Goal: Find specific page/section: Find specific page/section

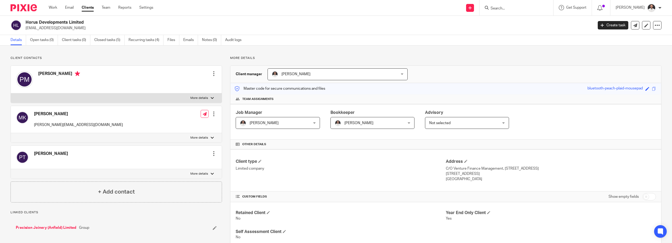
click at [32, 8] on img at bounding box center [24, 7] width 26 height 7
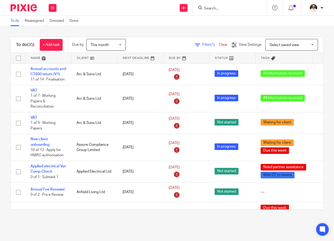
click at [223, 11] on form at bounding box center [232, 7] width 56 height 7
click at [214, 10] on input "Search" at bounding box center [227, 8] width 47 height 5
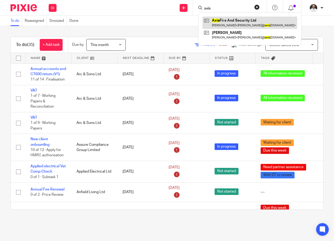
type input "axis"
click at [239, 24] on link at bounding box center [250, 23] width 95 height 12
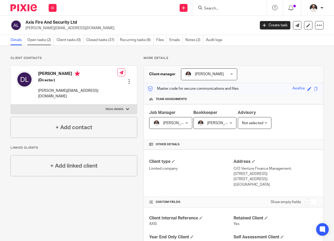
click at [44, 40] on link "Open tasks (2)" at bounding box center [40, 40] width 27 height 10
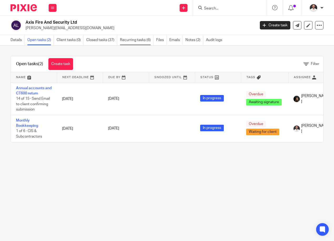
click at [151, 41] on link "Recurring tasks (6)" at bounding box center [137, 40] width 34 height 10
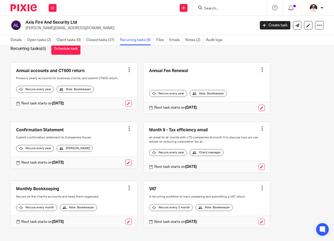
scroll to position [27, 0]
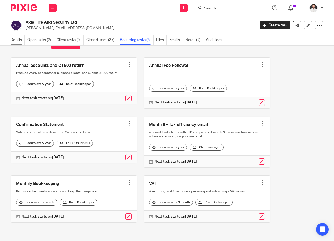
click at [21, 39] on link "Details" at bounding box center [18, 40] width 14 height 10
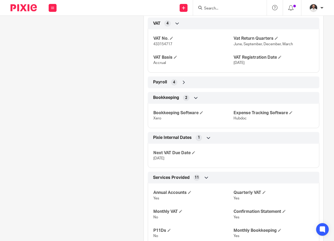
scroll to position [527, 0]
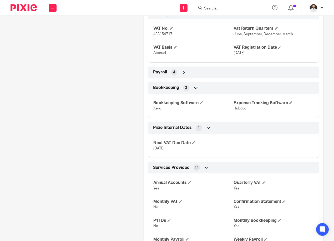
click at [182, 75] on icon at bounding box center [183, 72] width 5 height 5
